Goal: Information Seeking & Learning: Learn about a topic

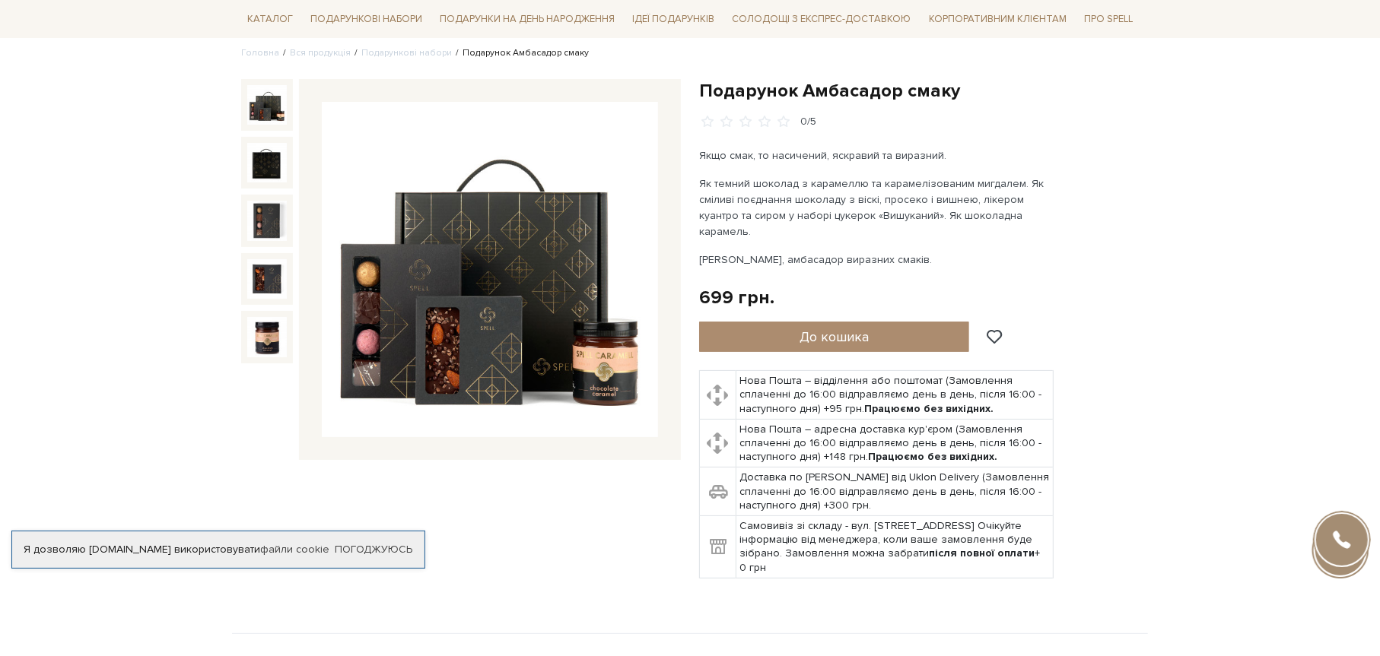
scroll to position [152, 0]
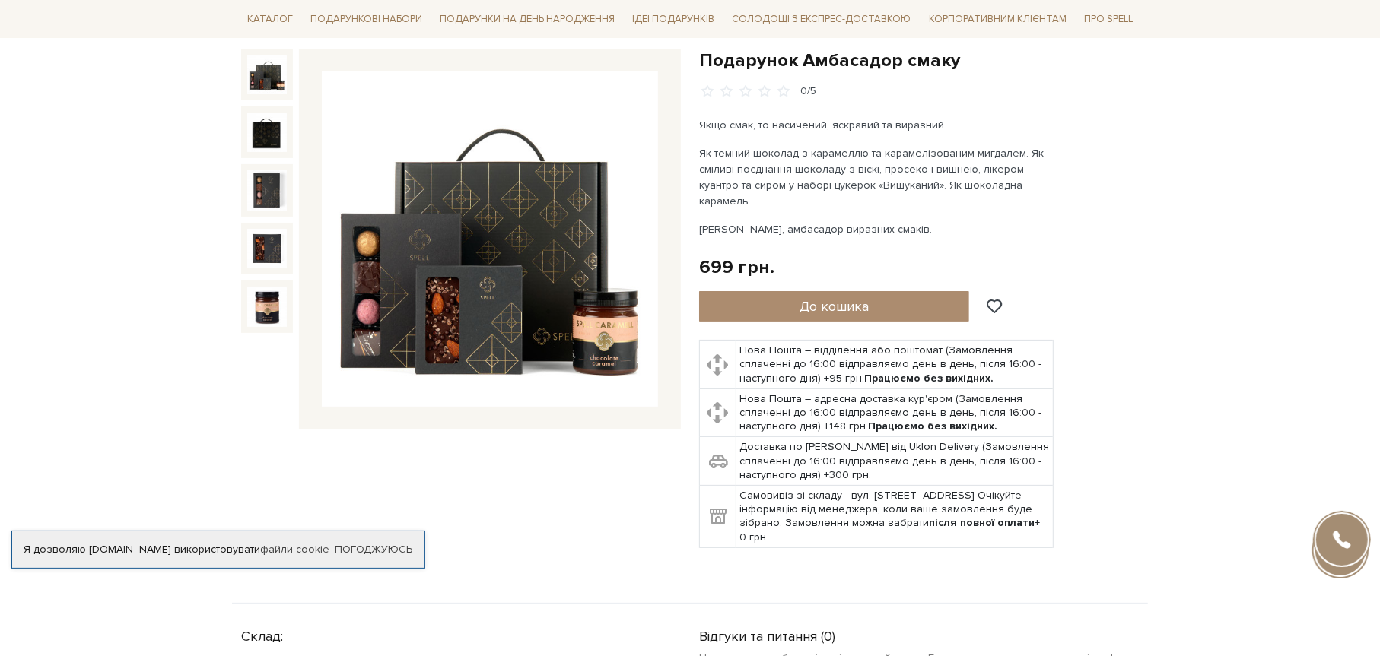
click at [553, 344] on img at bounding box center [490, 240] width 336 height 336
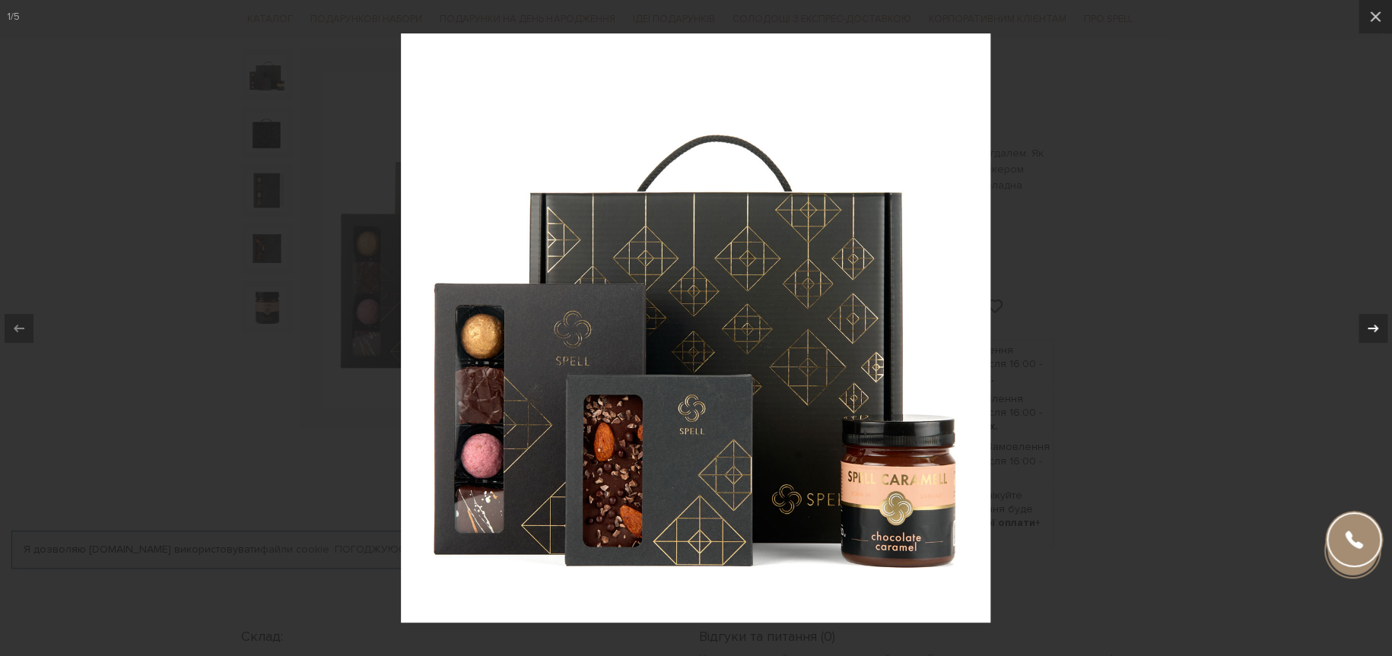
click at [1365, 323] on icon at bounding box center [1373, 328] width 18 height 18
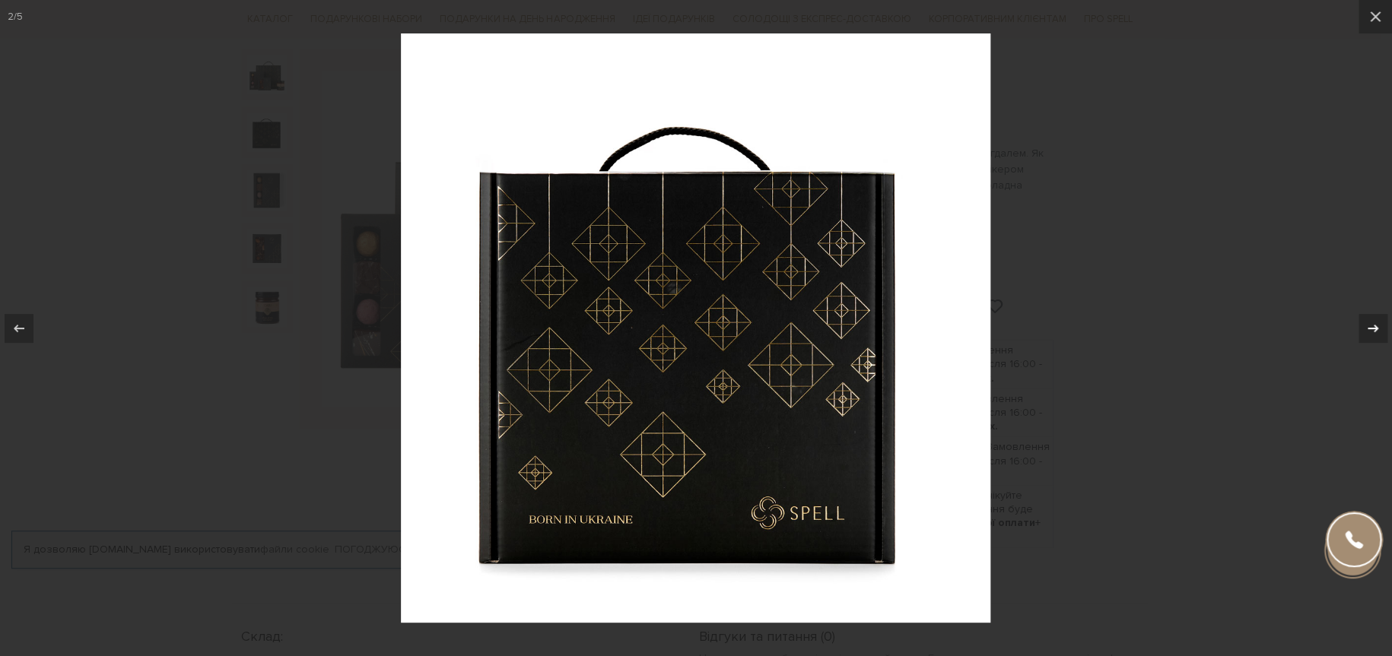
click at [1365, 323] on icon at bounding box center [1373, 328] width 18 height 18
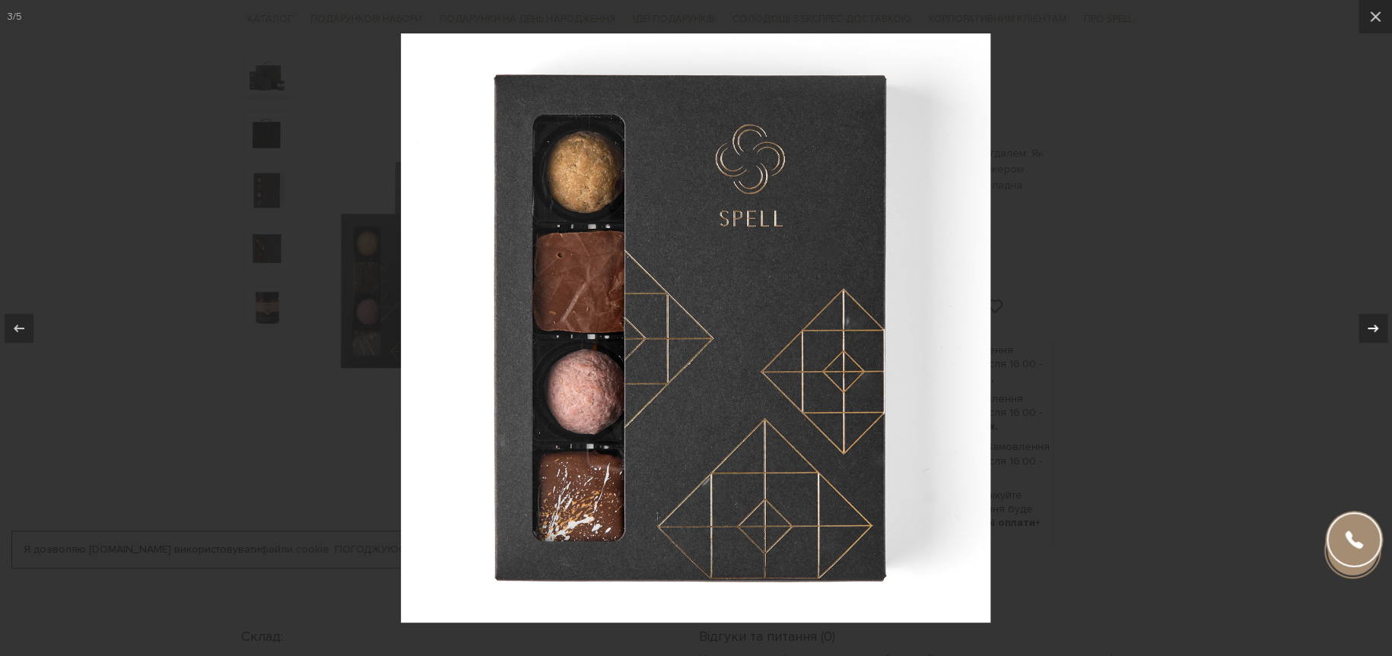
click at [1365, 323] on icon at bounding box center [1373, 328] width 18 height 18
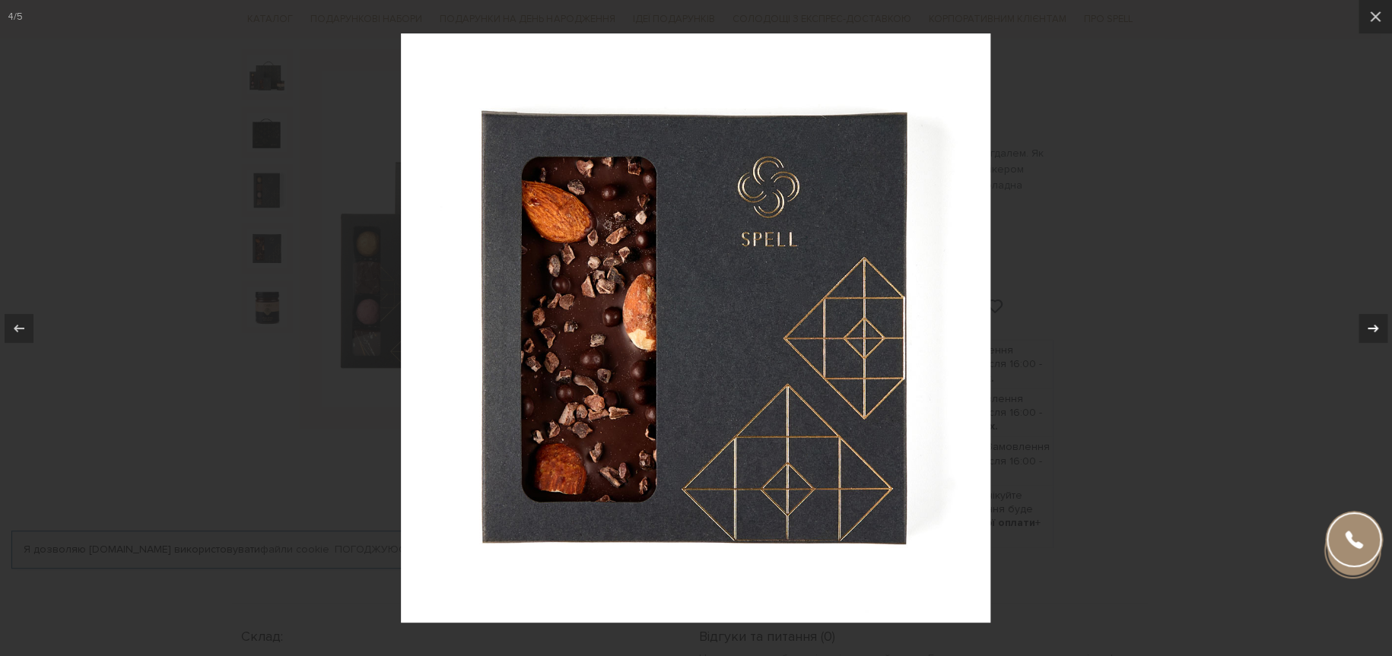
click at [1376, 324] on icon at bounding box center [1373, 328] width 18 height 18
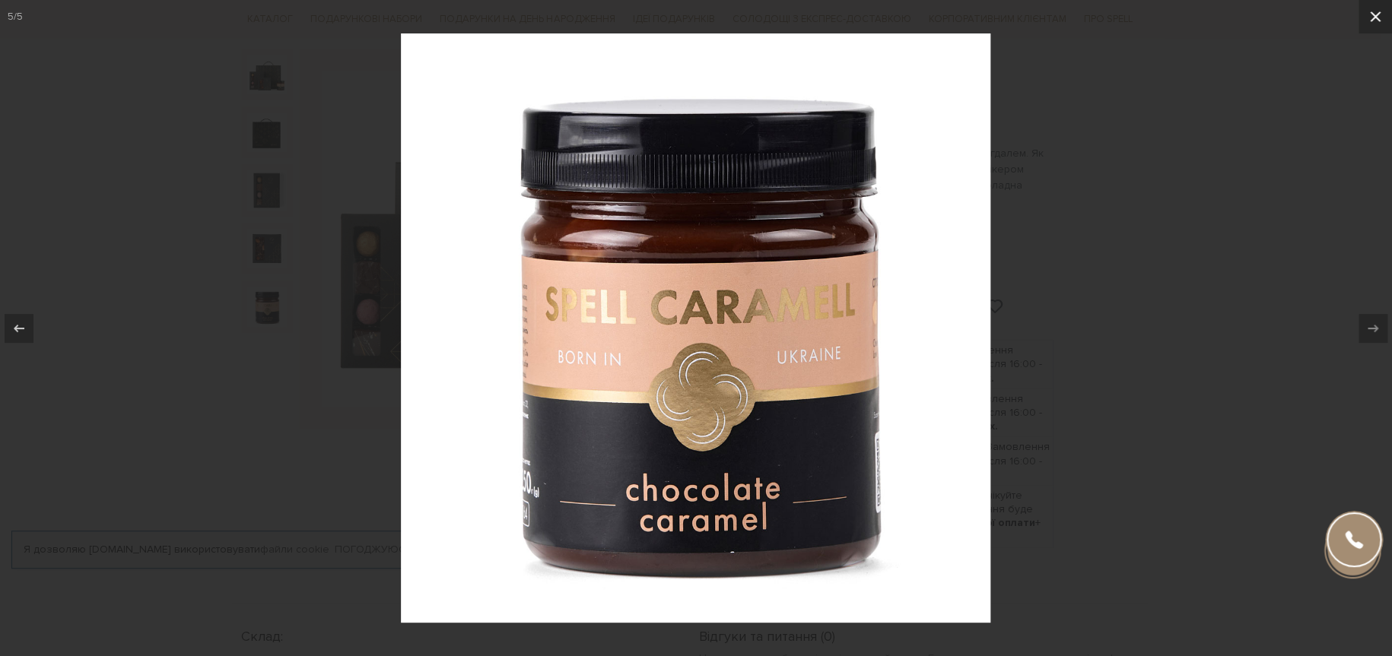
click at [1378, 14] on icon at bounding box center [1375, 17] width 18 height 18
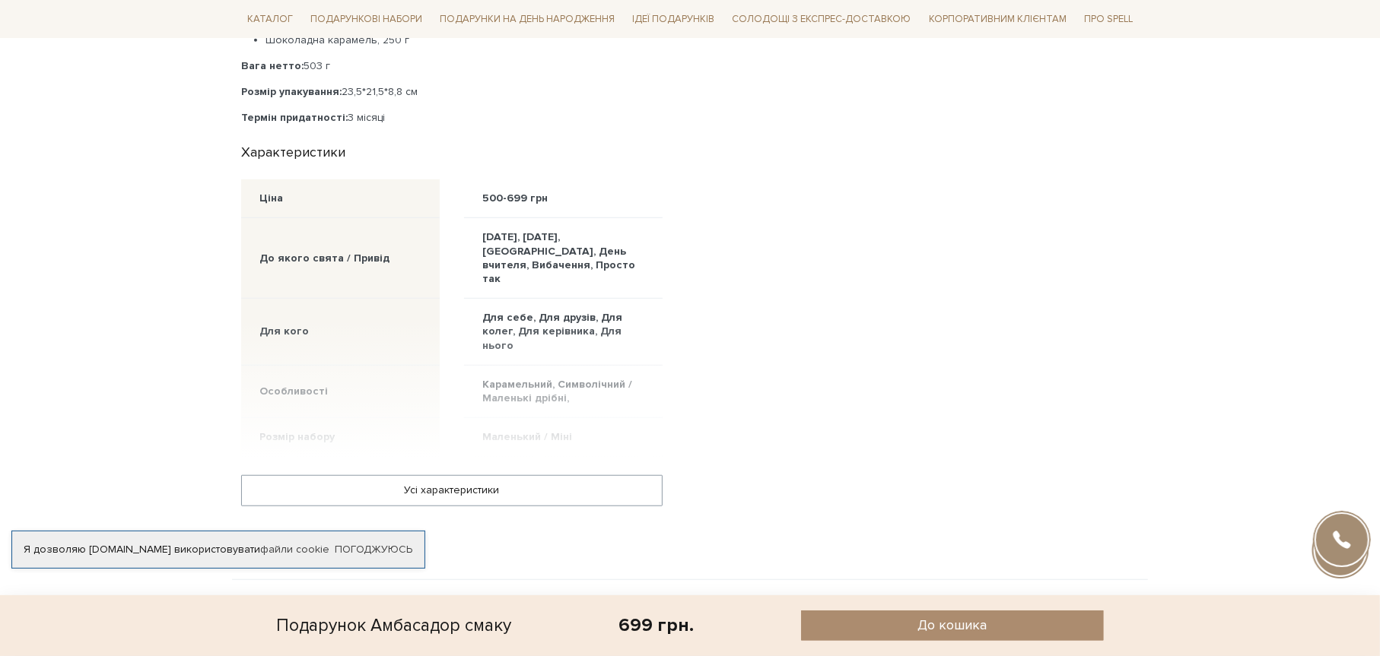
scroll to position [837, 0]
